Goal: Share content: Share content

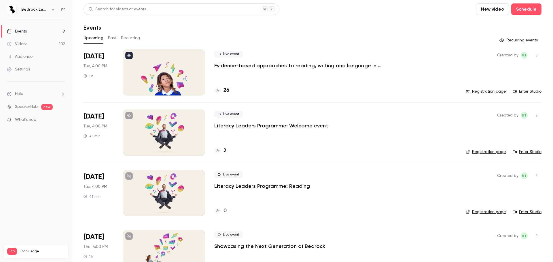
click at [27, 50] on link "Videos 102" at bounding box center [36, 44] width 72 height 13
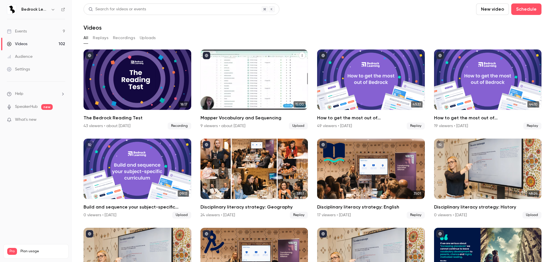
click at [237, 82] on div "Mapper Vocabulary and Sequencing" at bounding box center [254, 80] width 108 height 60
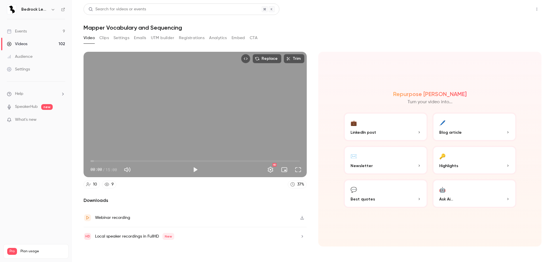
click at [509, 6] on button "Share" at bounding box center [516, 9] width 23 height 12
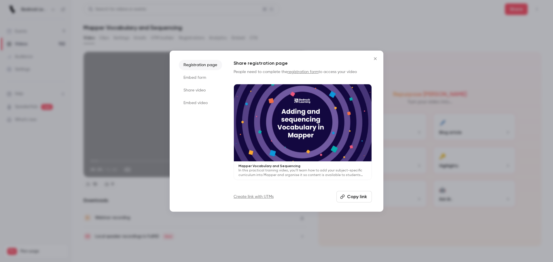
click at [367, 200] on button "Copy link" at bounding box center [353, 197] width 35 height 12
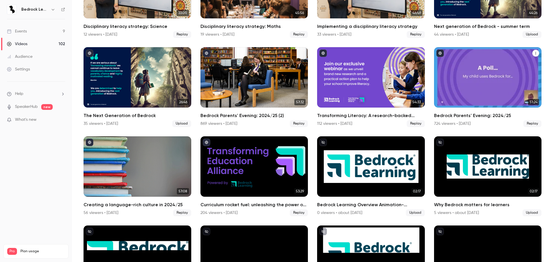
scroll to position [344, 0]
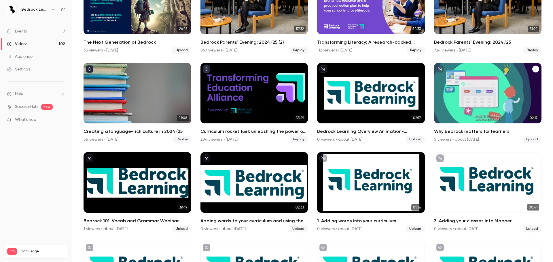
click at [534, 67] on icon "Why Bedrock matters for learners" at bounding box center [535, 68] width 3 height 3
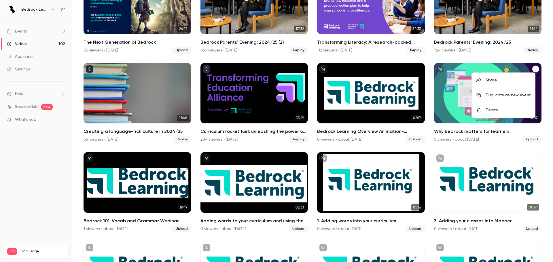
click at [37, 178] on div at bounding box center [276, 131] width 553 height 262
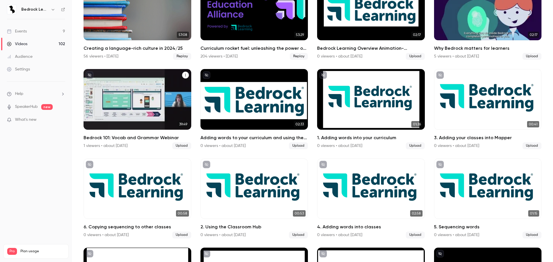
scroll to position [430, 0]
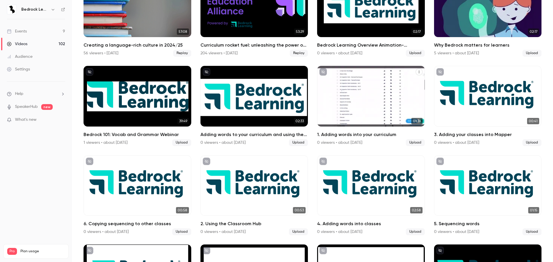
click at [416, 69] on button "1. Adding words into your curriculum" at bounding box center [419, 72] width 7 height 7
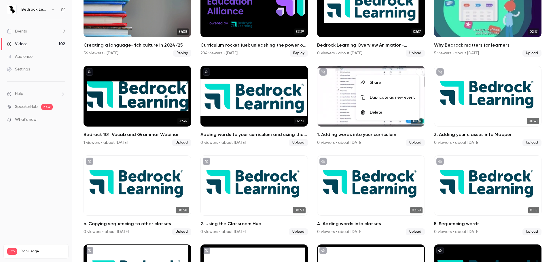
click at [368, 81] on div at bounding box center [365, 82] width 9 height 5
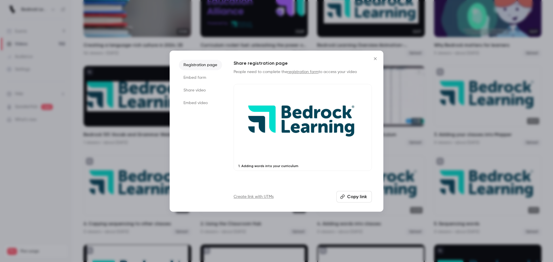
click at [349, 198] on button "Copy link" at bounding box center [353, 197] width 35 height 12
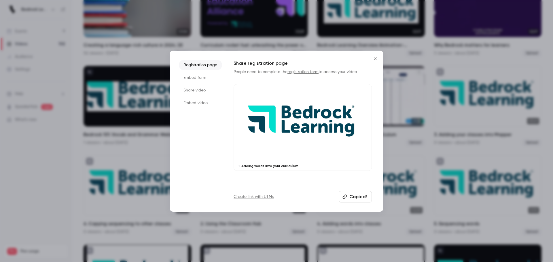
click at [374, 60] on icon "Close" at bounding box center [375, 58] width 7 height 5
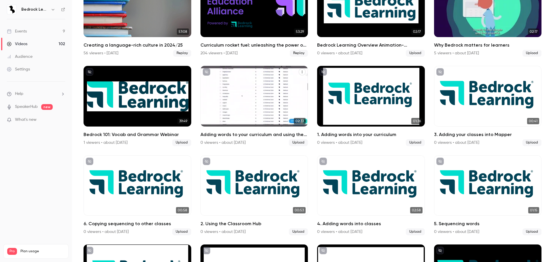
click at [262, 101] on div "Adding words to your curriculum and using them in the Classroom Hub" at bounding box center [254, 96] width 108 height 60
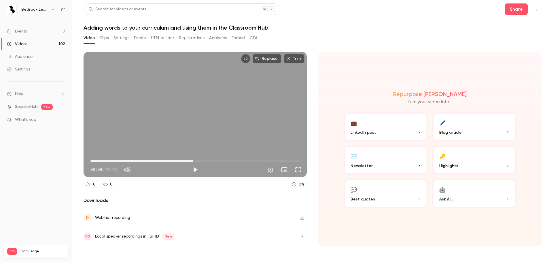
click at [193, 163] on span "01:15" at bounding box center [194, 161] width 209 height 9
drag, startPoint x: 197, startPoint y: 170, endPoint x: 203, endPoint y: 168, distance: 6.2
click at [197, 170] on button "Play" at bounding box center [196, 170] width 12 height 12
click at [226, 162] on span "01:39" at bounding box center [194, 161] width 209 height 9
drag, startPoint x: 254, startPoint y: 160, endPoint x: 257, endPoint y: 161, distance: 3.5
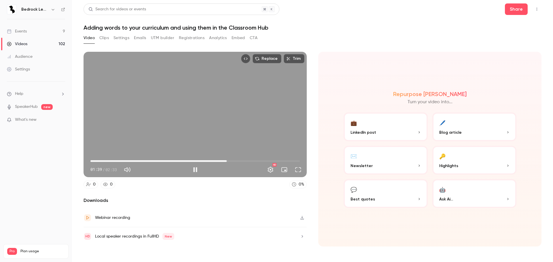
click at [254, 160] on span "01:39" at bounding box center [194, 161] width 209 height 9
click at [236, 118] on div "Replace Trim 02:01 02:01 / 02:33 HD" at bounding box center [195, 115] width 223 height 126
click at [513, 12] on button "Share" at bounding box center [516, 9] width 23 height 12
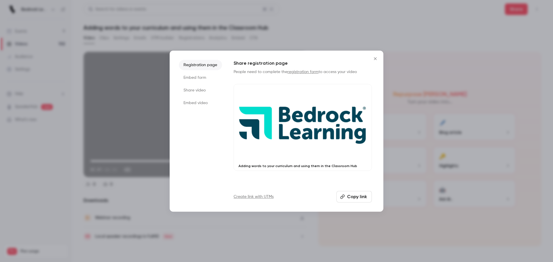
click at [359, 202] on button "Copy link" at bounding box center [353, 197] width 35 height 12
click at [357, 196] on button "Copied!" at bounding box center [355, 197] width 33 height 12
click at [377, 60] on icon "Close" at bounding box center [375, 58] width 7 height 5
type input "*****"
